Goal: Check status: Check status

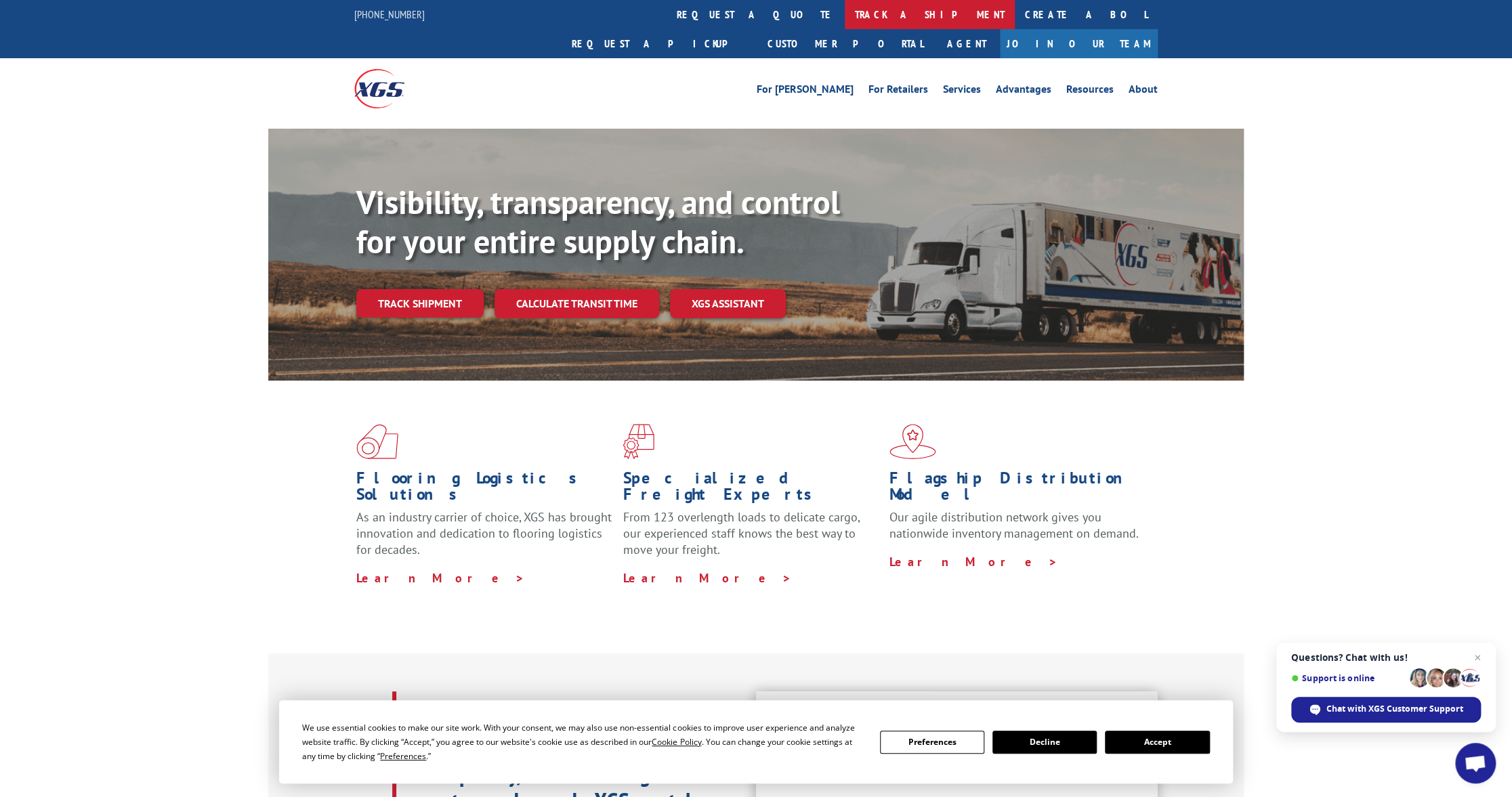
click at [845, 18] on link "track a shipment" at bounding box center [930, 15] width 170 height 29
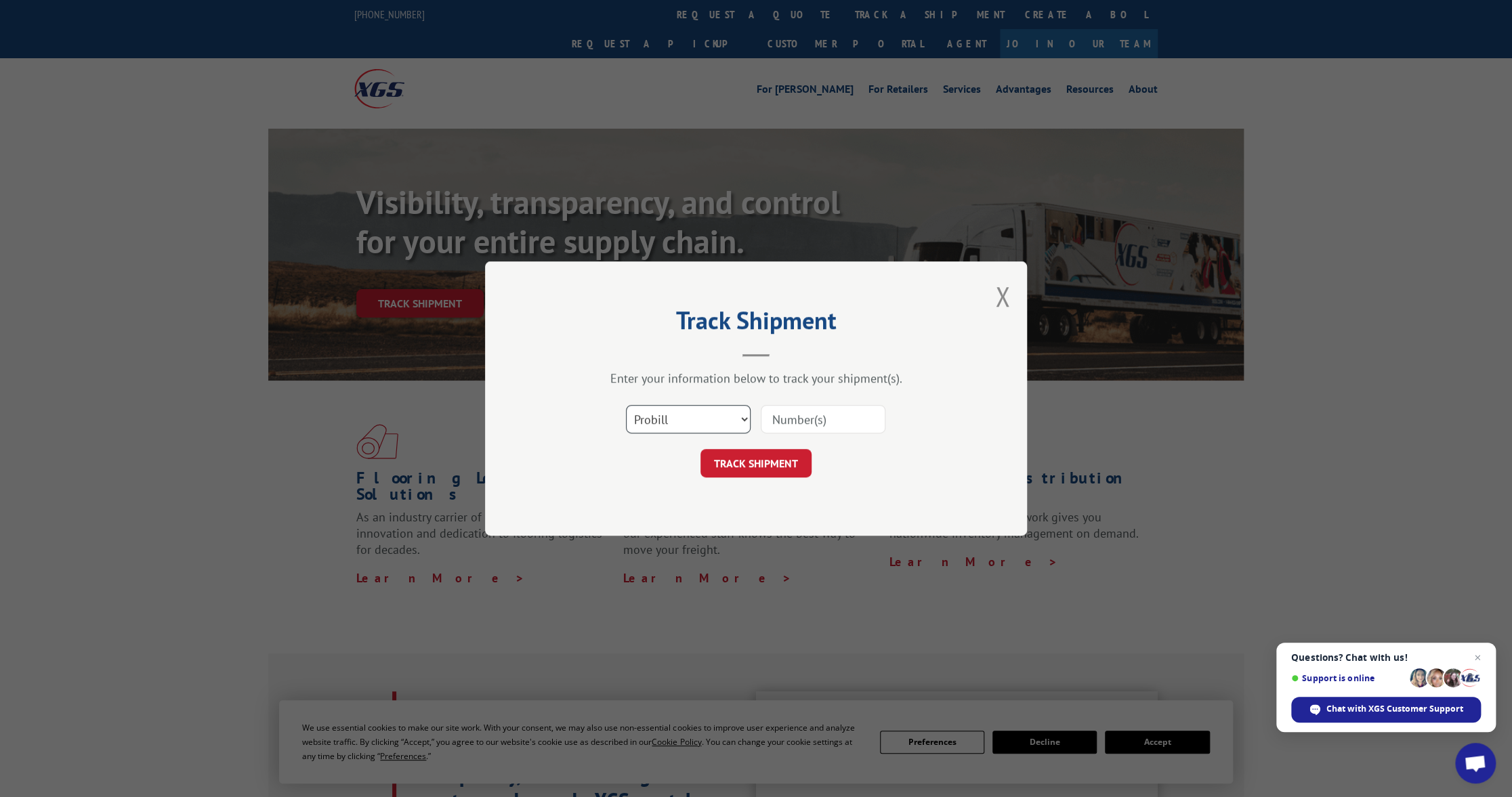
click at [740, 421] on select "Select category... Probill BOL PO" at bounding box center [689, 419] width 125 height 28
select select "bol"
click at [626, 405] on select "Select category... Probill BOL PO" at bounding box center [689, 419] width 125 height 28
paste input "5875286"
type input "5875286"
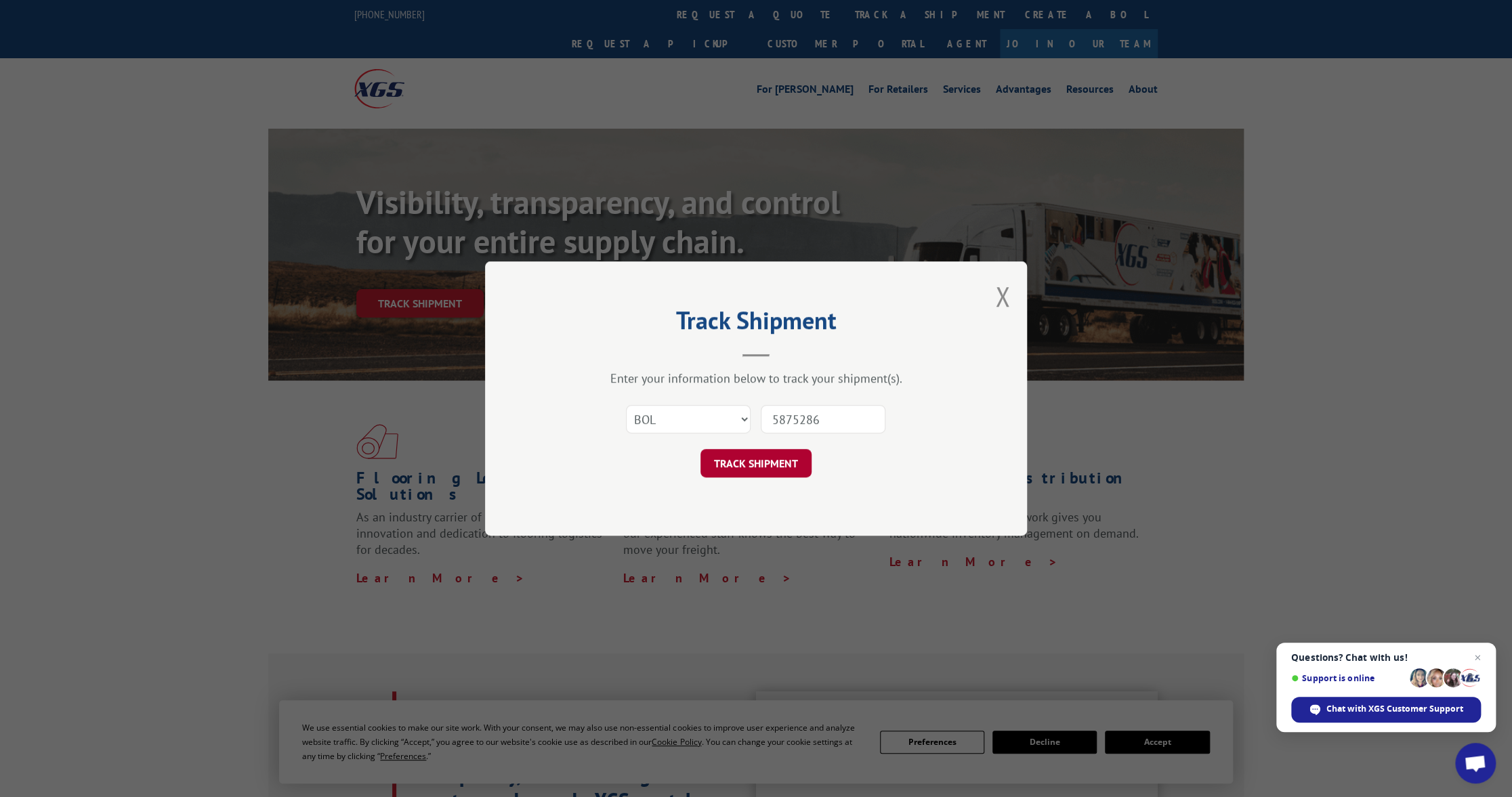
click at [769, 462] on button "TRACK SHIPMENT" at bounding box center [756, 463] width 111 height 28
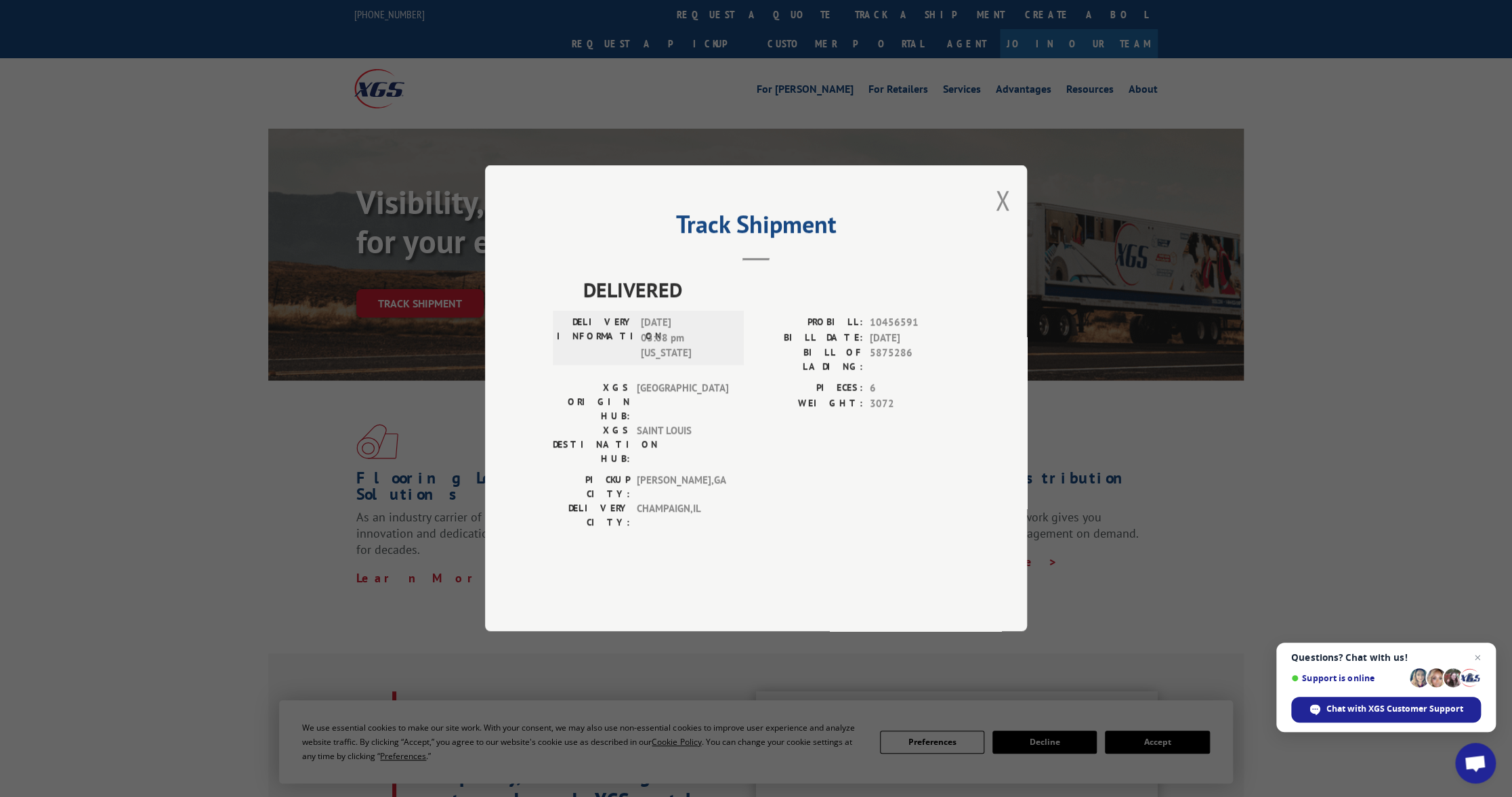
drag, startPoint x: 197, startPoint y: 277, endPoint x: 129, endPoint y: 252, distance: 72.4
click at [194, 275] on div "Track Shipment DELIVERED DELIVERY INFORMATION: [DATE] 03:08 pm [US_STATE] PROBI…" at bounding box center [756, 398] width 1512 height 797
